Goal: Go to known website: Access a specific website the user already knows

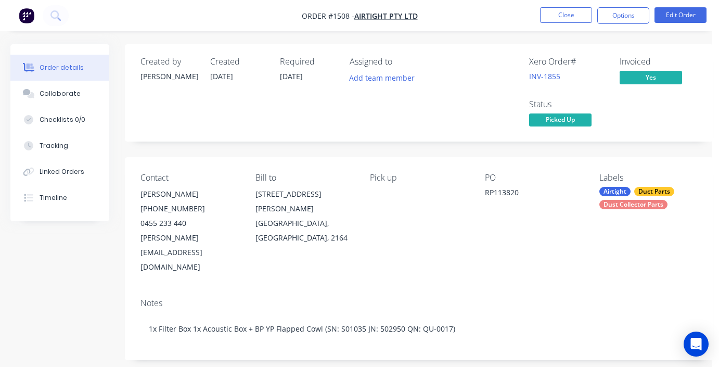
scroll to position [298, 100]
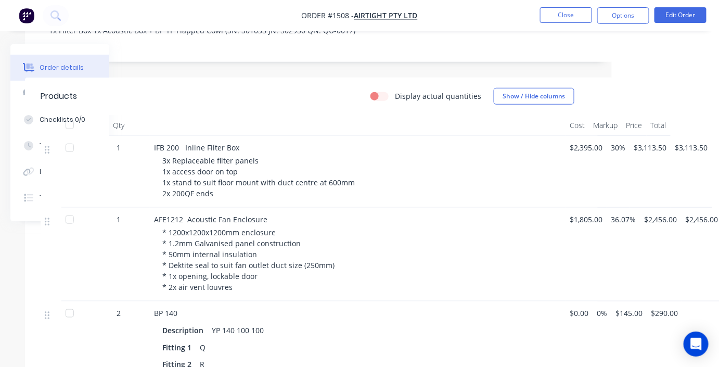
click at [161, 43] on div "Created by [PERSON_NAME] Created [DATE] Required [DATE] Assigned to Add team me…" at bounding box center [319, 284] width 588 height 1077
click at [558, 17] on button "Close" at bounding box center [566, 15] width 52 height 16
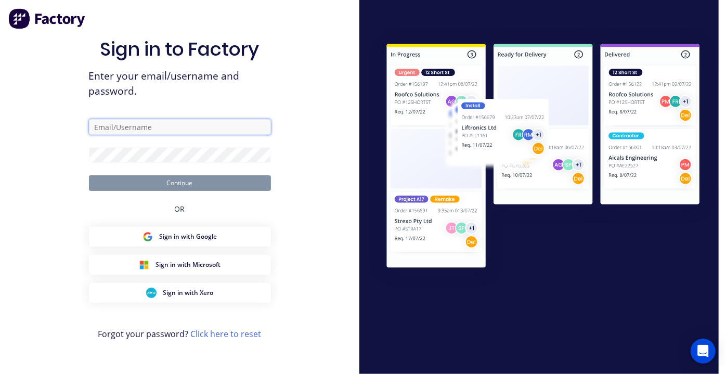
type input "[PERSON_NAME][EMAIL_ADDRESS][DOMAIN_NAME]"
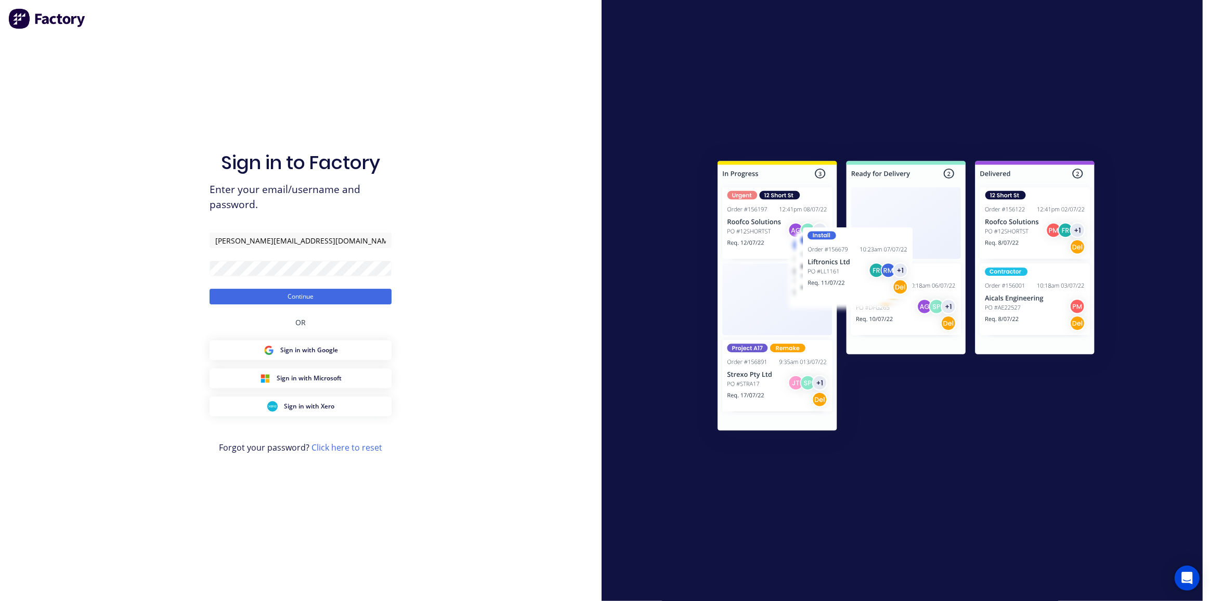
click at [675, 88] on div at bounding box center [903, 300] width 602 height 601
